Goal: Information Seeking & Learning: Learn about a topic

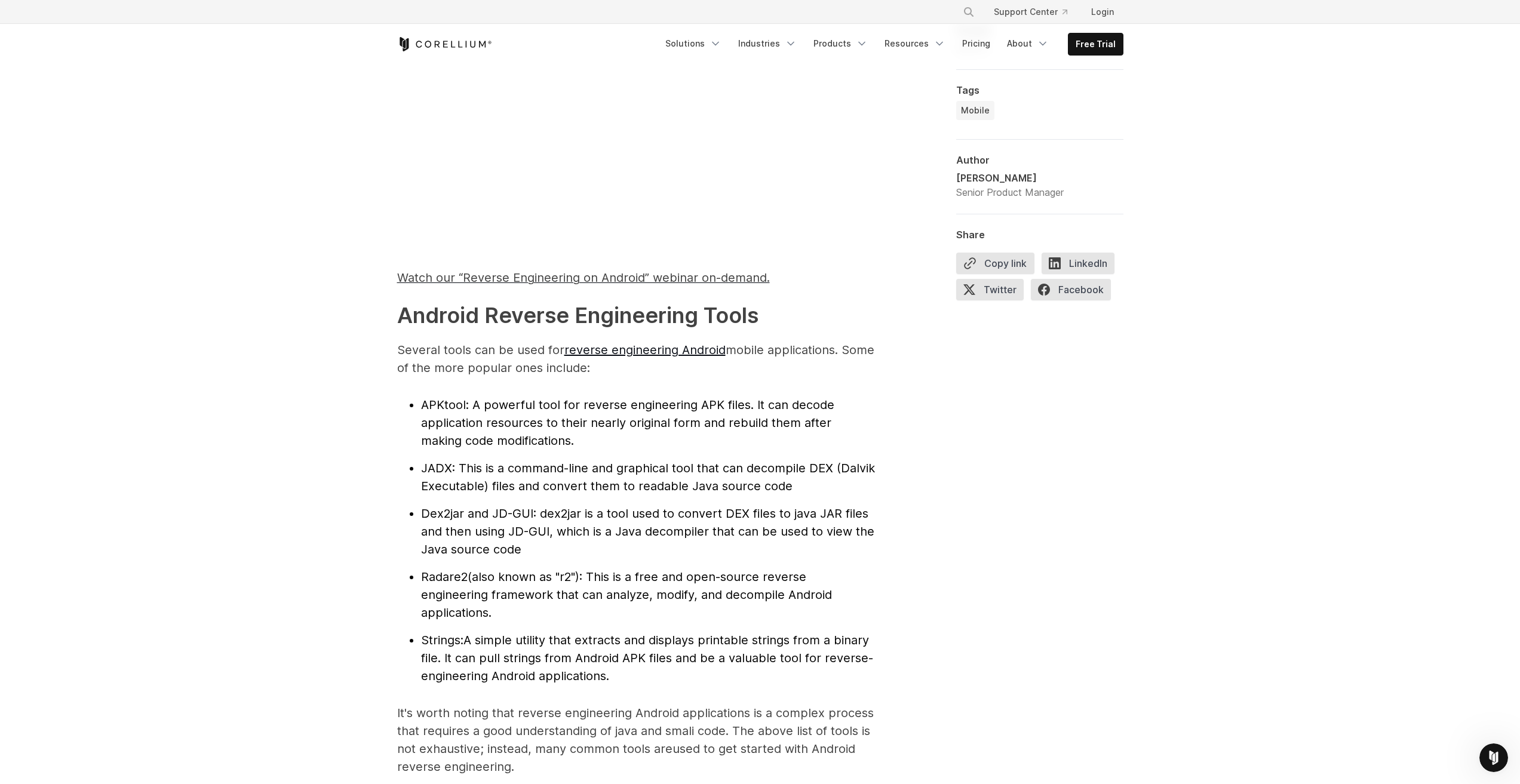
scroll to position [1135, 0]
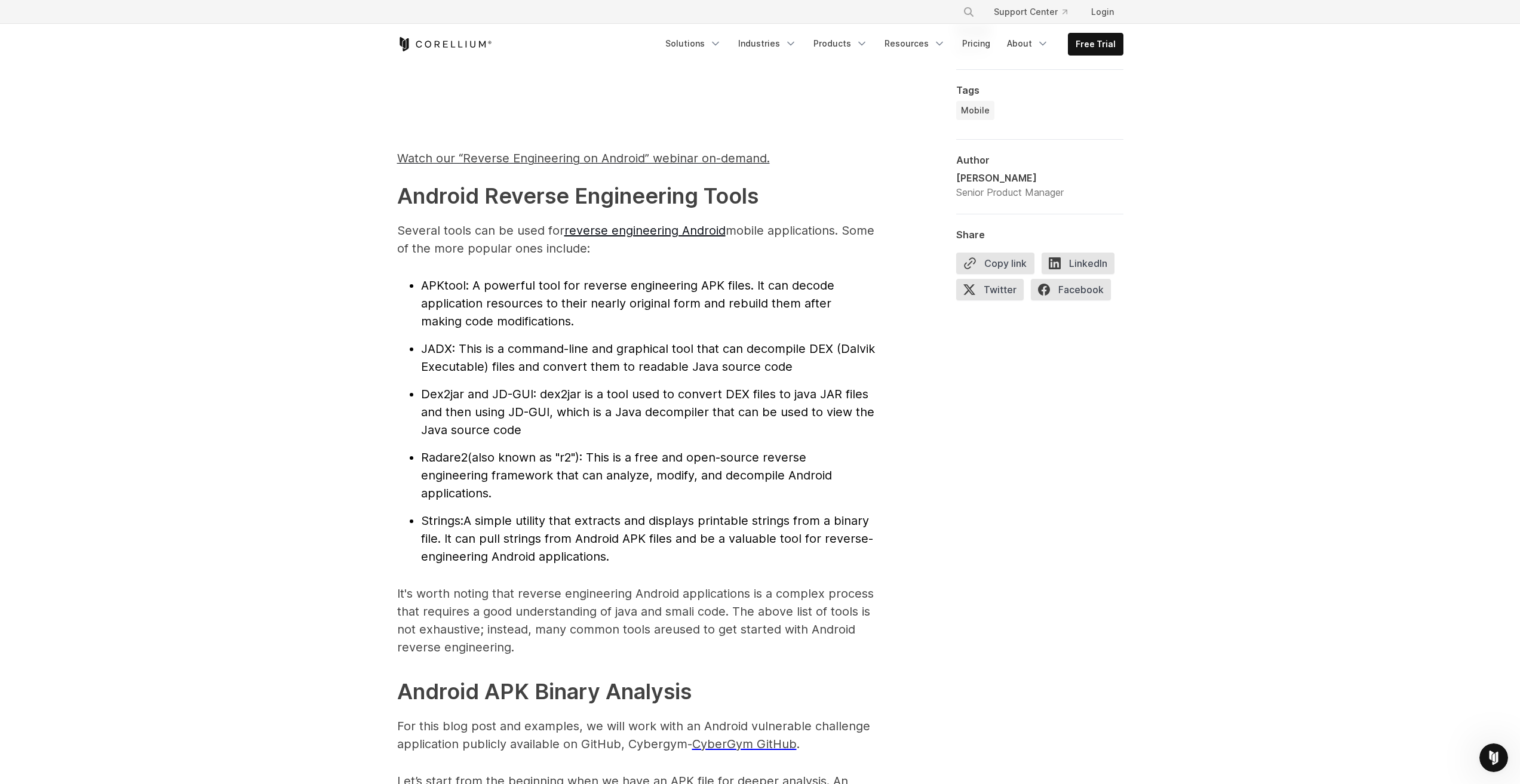
click at [438, 458] on span "Radare2" at bounding box center [444, 458] width 47 height 14
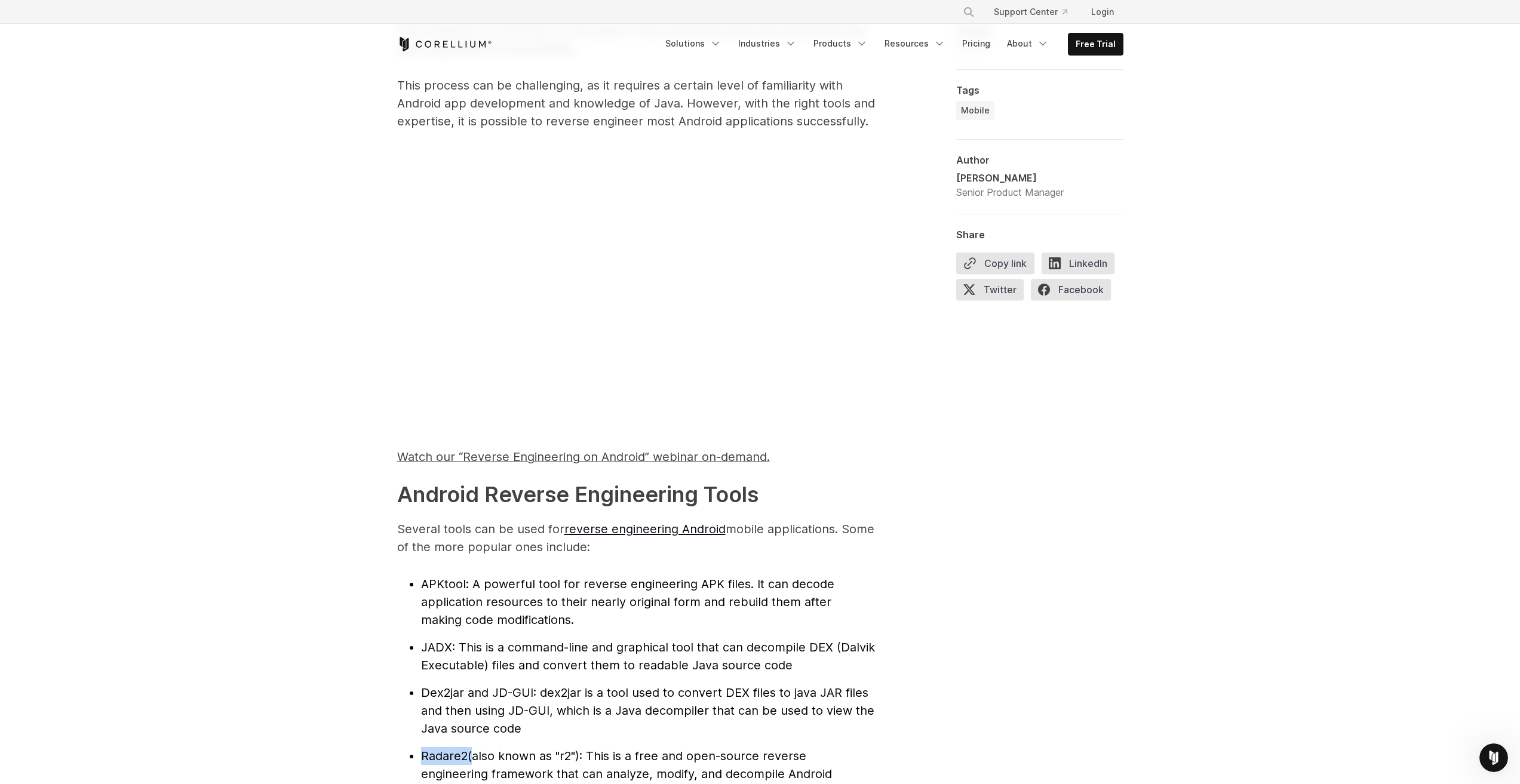
scroll to position [1074, 0]
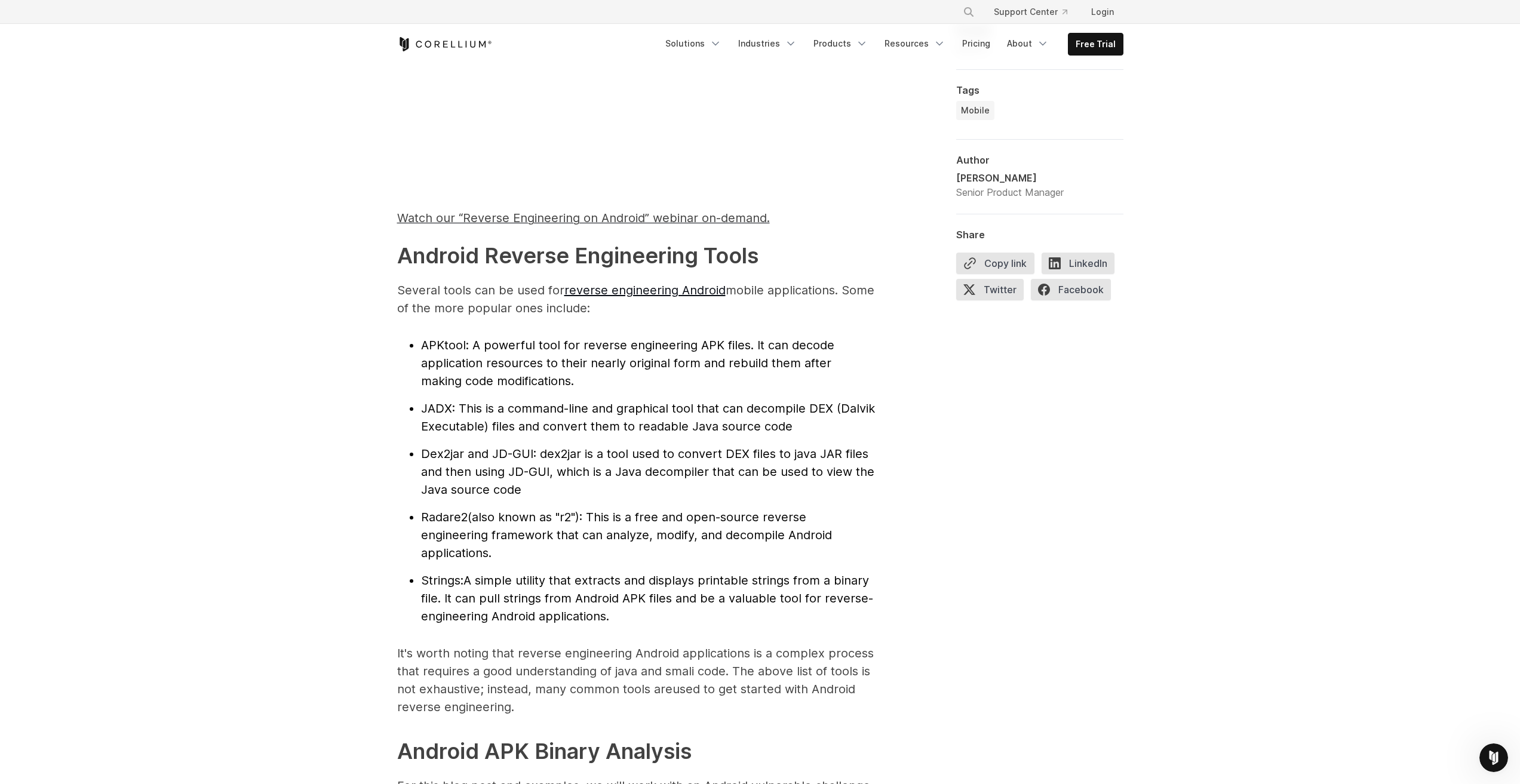
click at [438, 412] on span "JADX" at bounding box center [436, 408] width 31 height 14
drag, startPoint x: 422, startPoint y: 452, endPoint x: 461, endPoint y: 450, distance: 39.1
click at [461, 450] on span "Dex2jar and JD-GUI" at bounding box center [477, 454] width 112 height 14
click at [453, 514] on span "Radare2" at bounding box center [444, 517] width 47 height 14
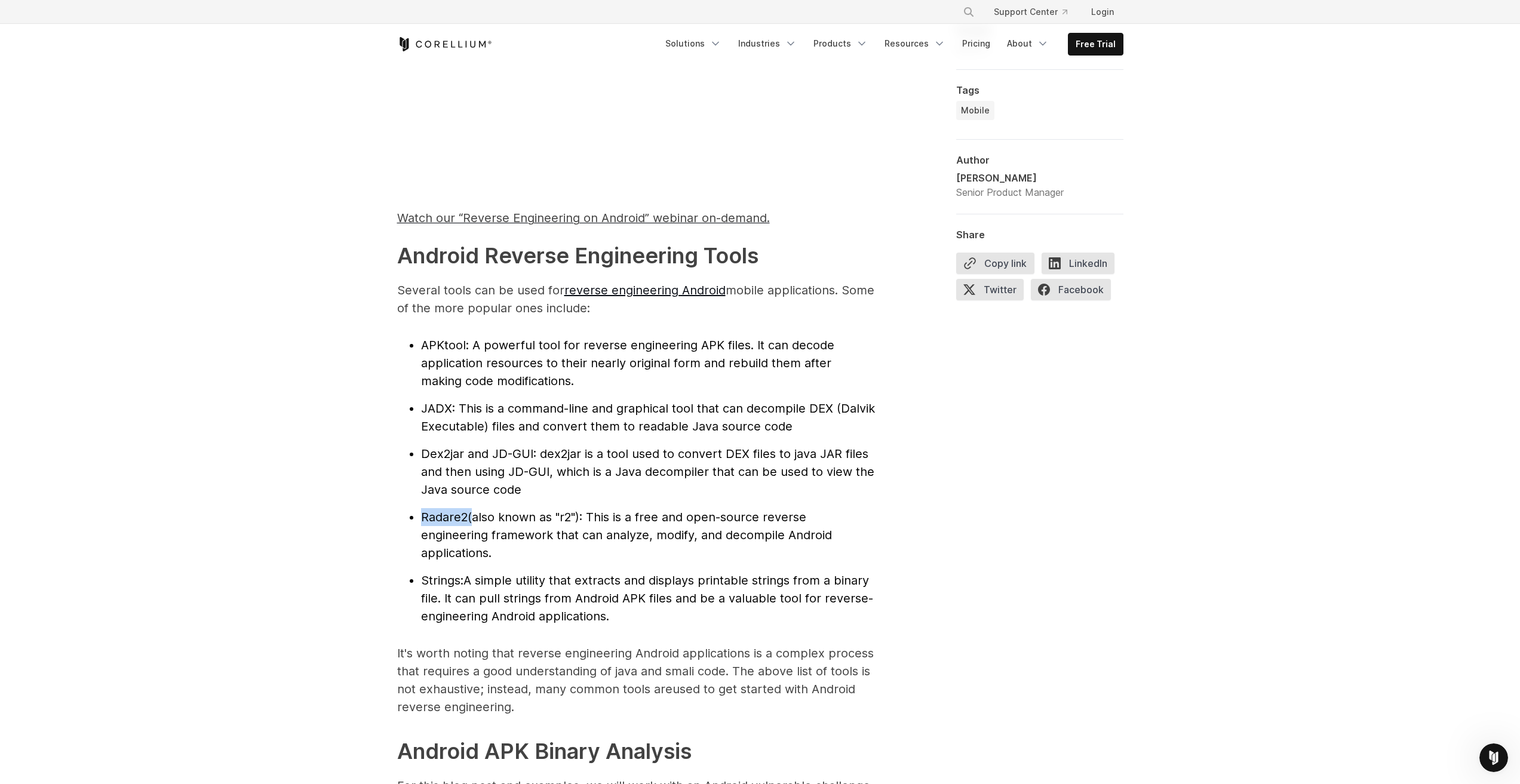
click at [453, 514] on span "Radare2" at bounding box center [444, 517] width 47 height 14
click at [451, 521] on span "Radare2" at bounding box center [444, 517] width 47 height 14
drag, startPoint x: 422, startPoint y: 516, endPoint x: 467, endPoint y: 516, distance: 45.0
click at [467, 516] on span "Radare2" at bounding box center [444, 517] width 47 height 14
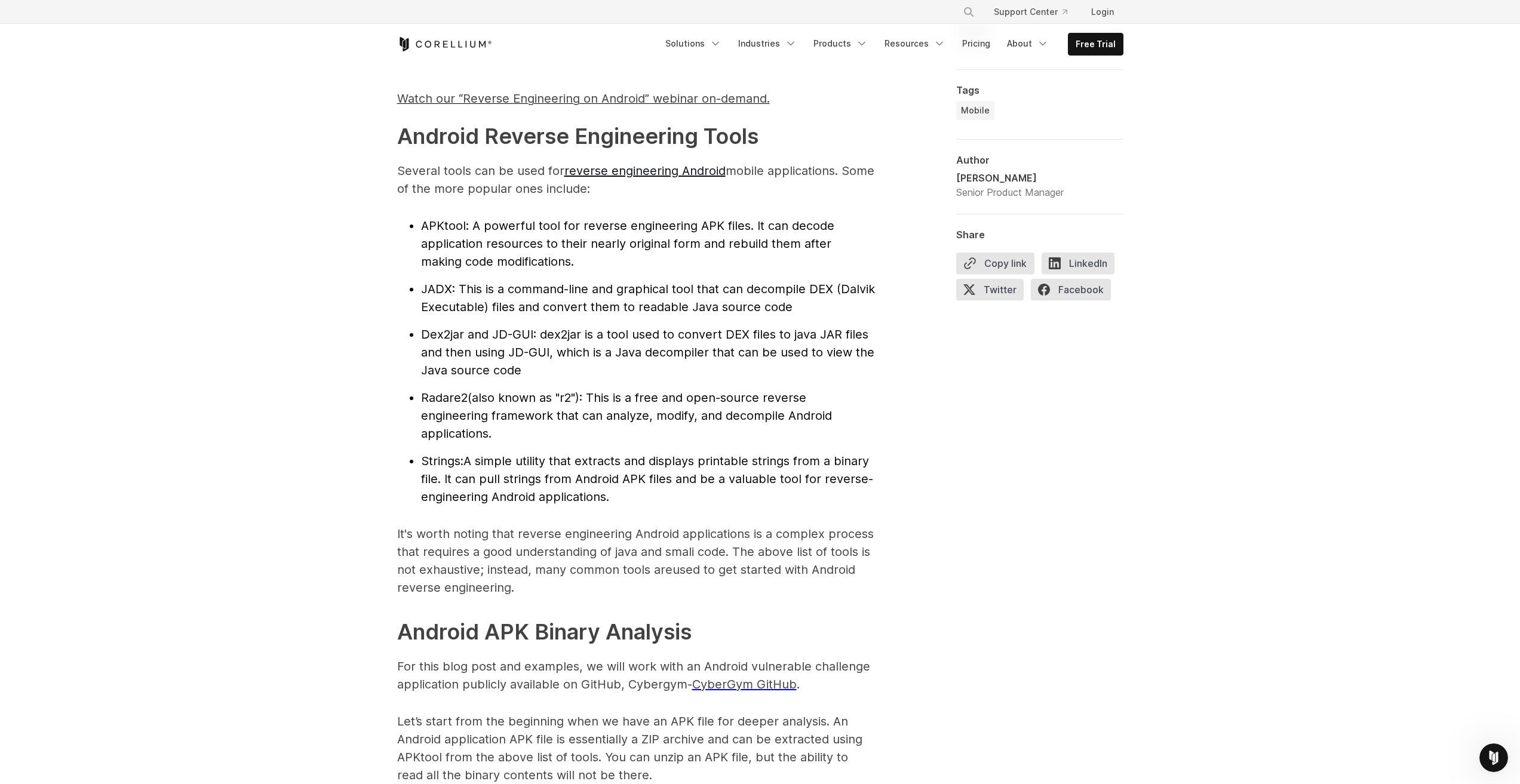
click at [441, 459] on span "Strings:" at bounding box center [442, 461] width 42 height 14
click at [550, 390] on span "(also known as "r2"): This is a free and open-source reverse engineering framew…" at bounding box center [626, 415] width 411 height 50
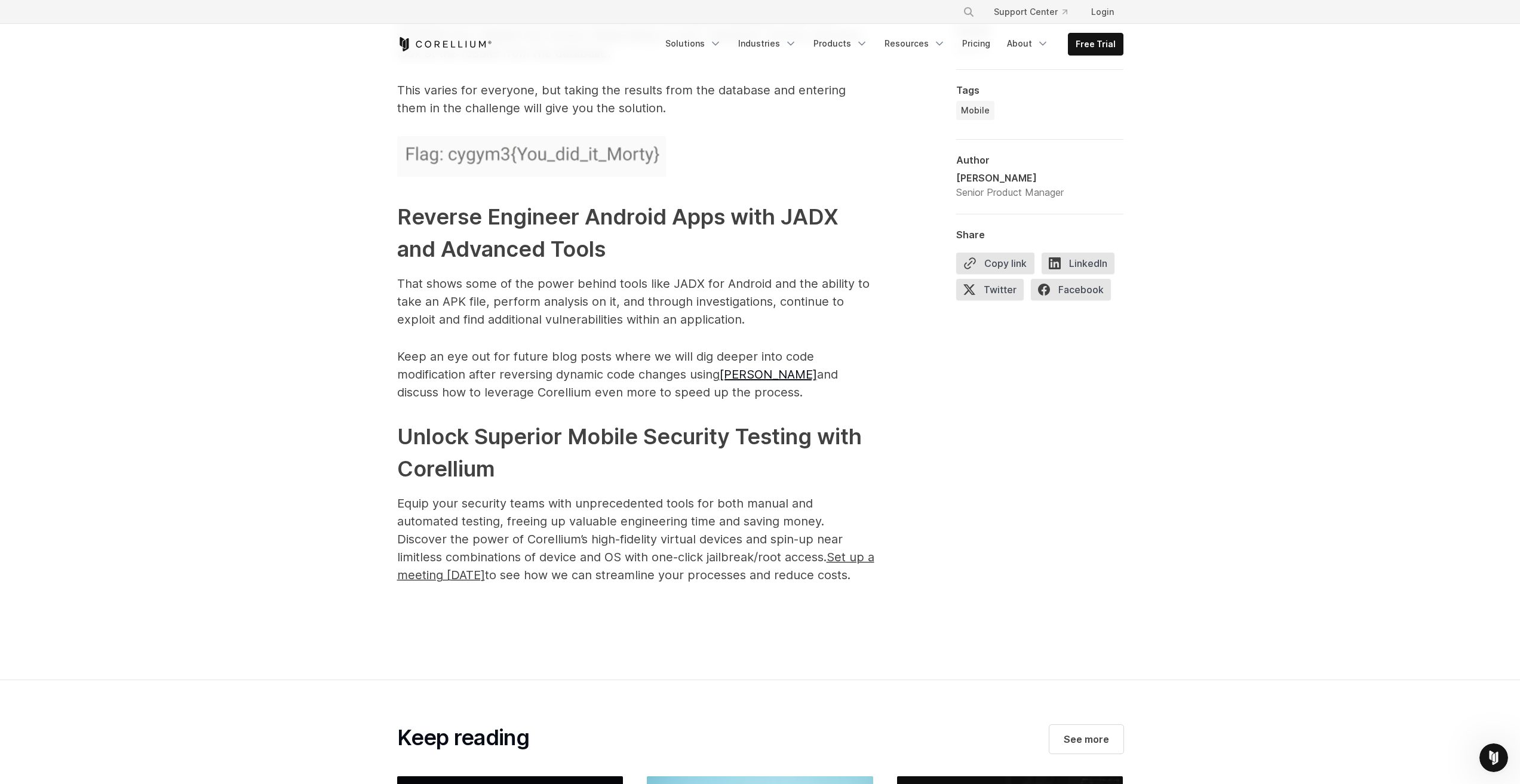
scroll to position [5851, 0]
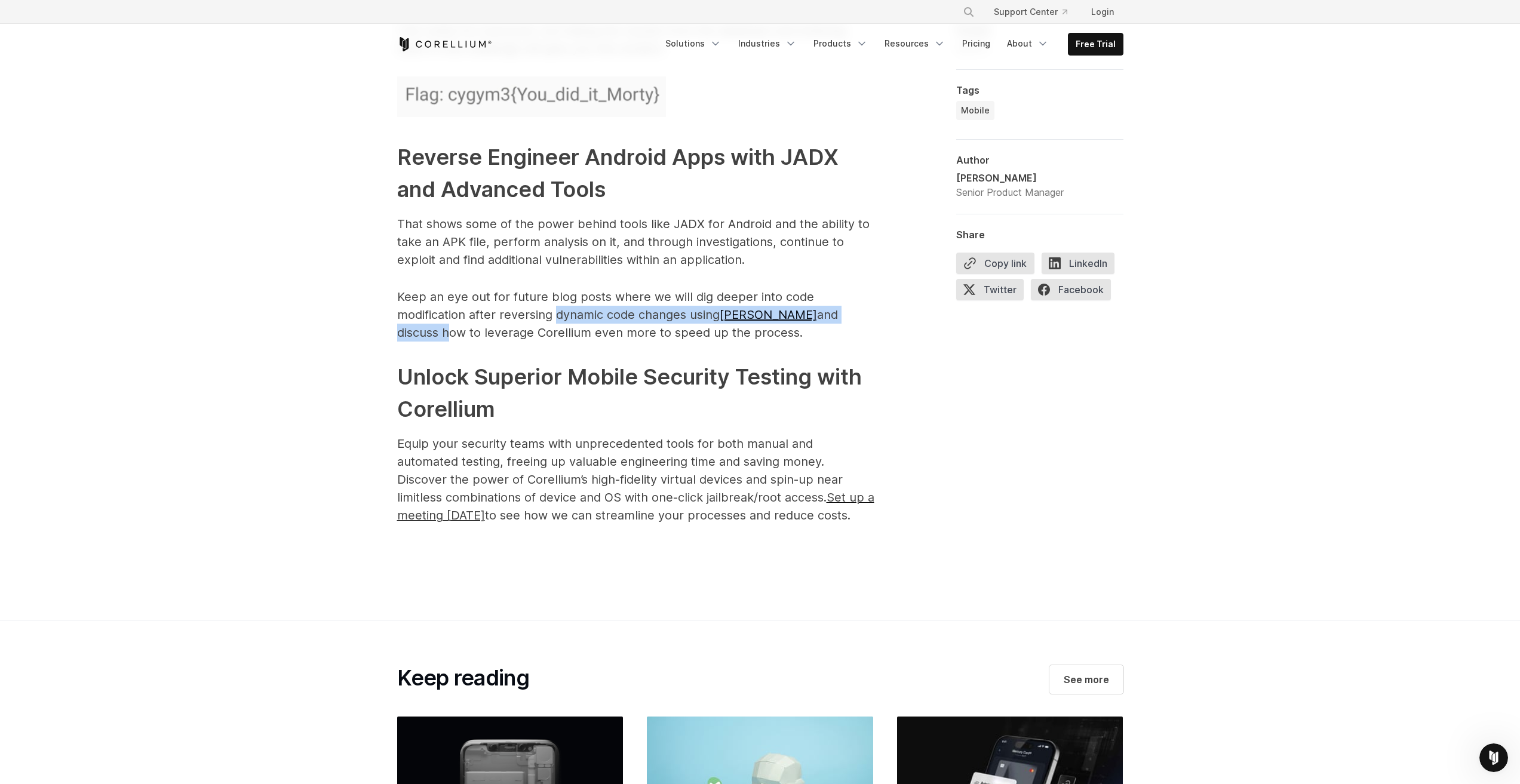
drag, startPoint x: 559, startPoint y: 297, endPoint x: 825, endPoint y: 300, distance: 266.0
click at [825, 300] on p "Keep an eye out for future blog posts where we will dig deeper into code modifi…" at bounding box center [636, 315] width 478 height 54
click at [735, 307] on link "[PERSON_NAME]" at bounding box center [768, 315] width 97 height 14
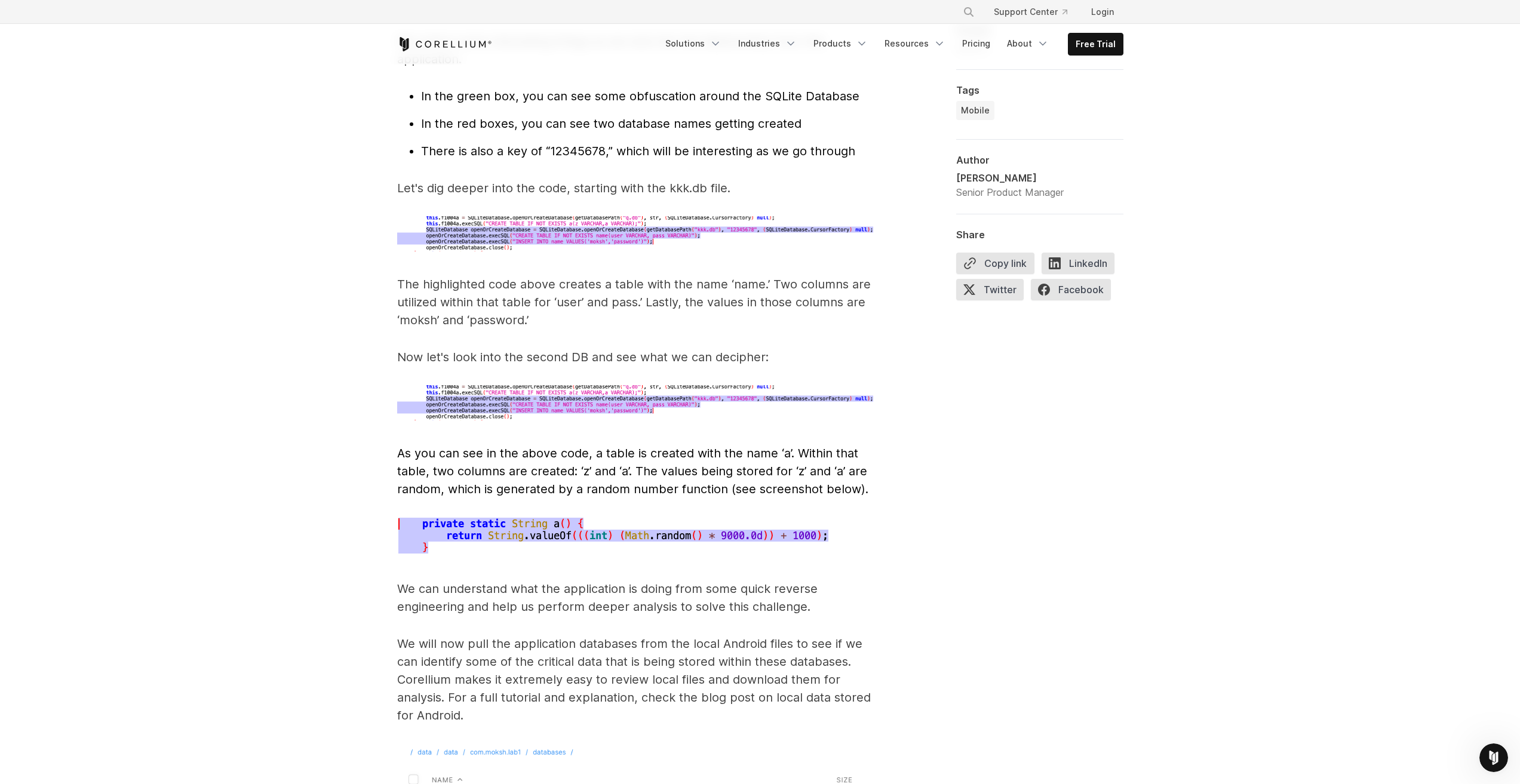
scroll to position [3642, 0]
